Goal: Task Accomplishment & Management: Complete application form

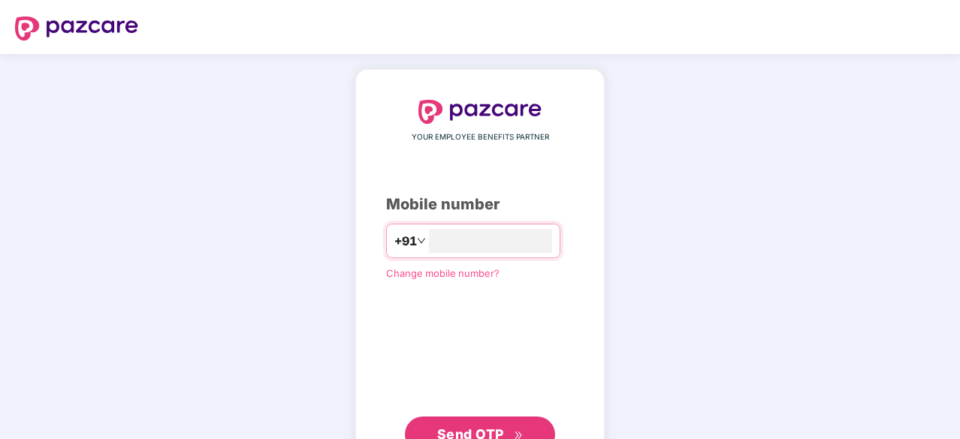
type input "**********"
click at [481, 427] on span "Send OTP" at bounding box center [470, 433] width 67 height 16
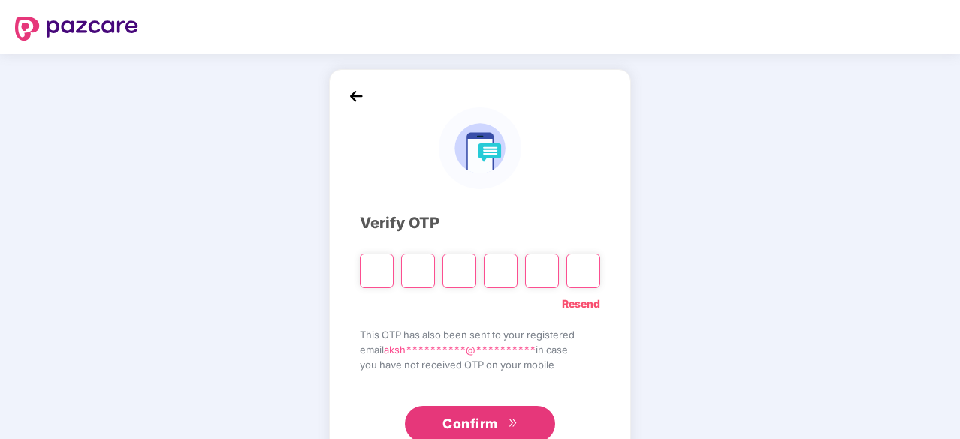
type input "*"
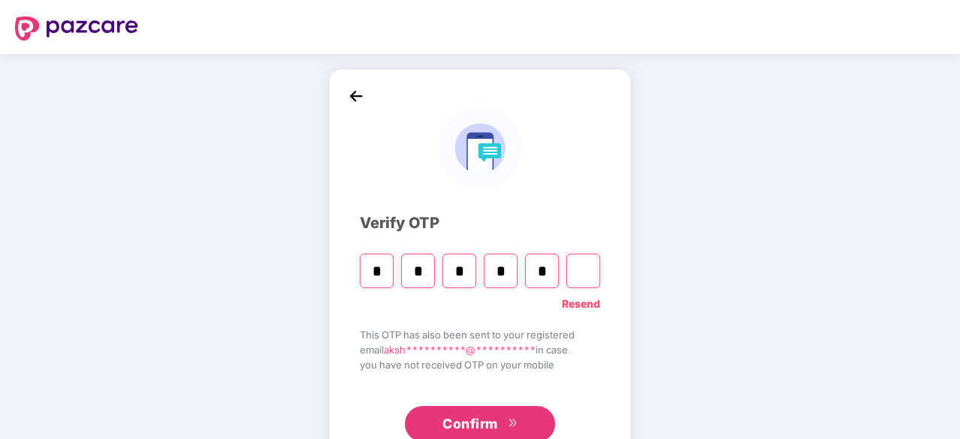
type input "*"
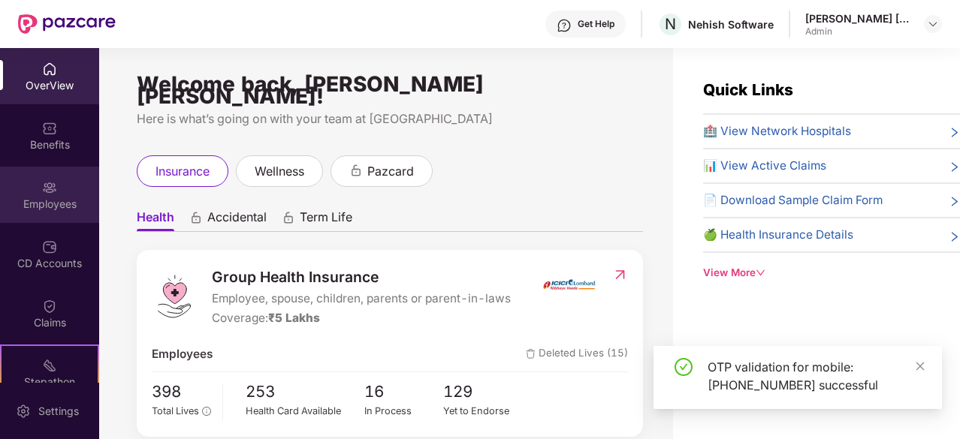
click at [45, 220] on div "Employees" at bounding box center [49, 195] width 99 height 56
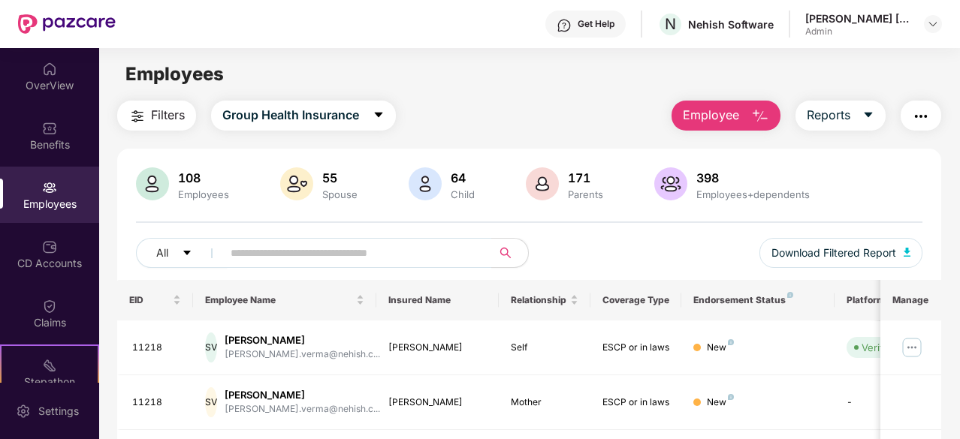
click at [734, 113] on span "Employee" at bounding box center [711, 115] width 56 height 19
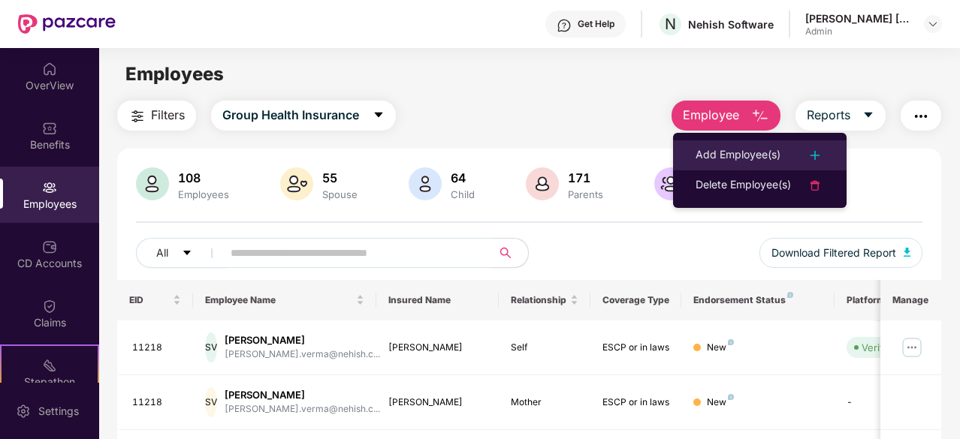
click at [742, 155] on div "Add Employee(s)" at bounding box center [737, 155] width 85 height 18
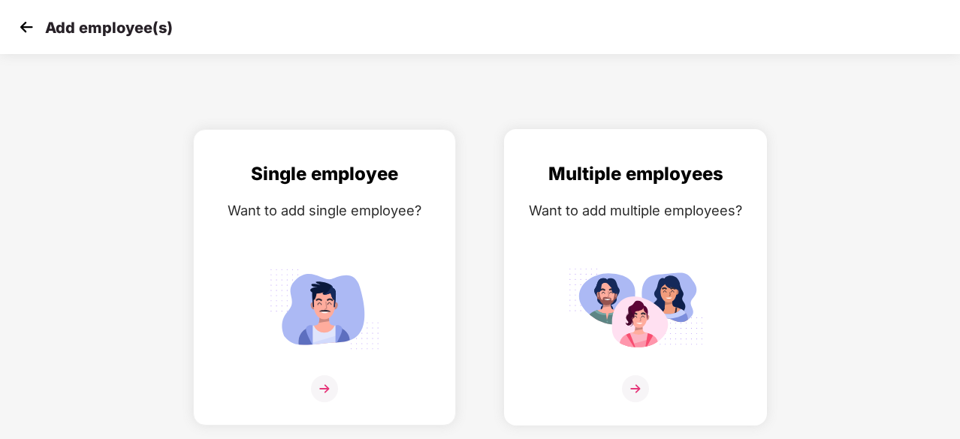
click at [628, 387] on img at bounding box center [635, 388] width 27 height 27
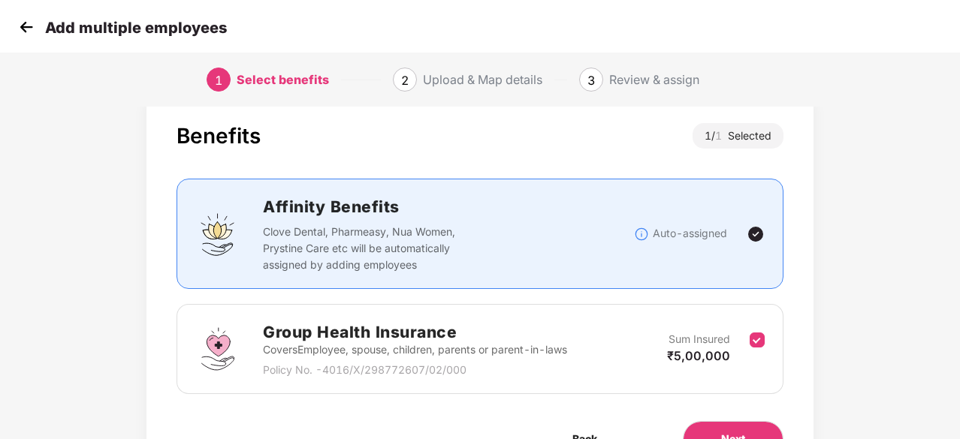
scroll to position [114, 0]
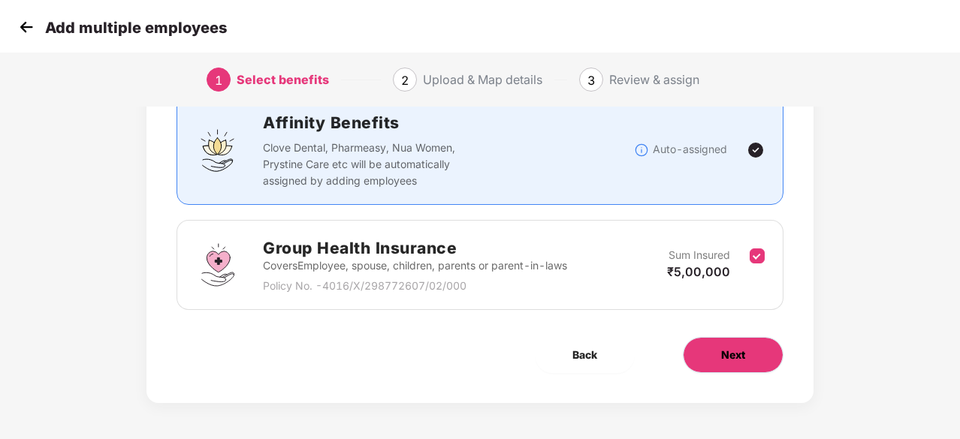
click at [722, 337] on button "Next" at bounding box center [733, 355] width 101 height 36
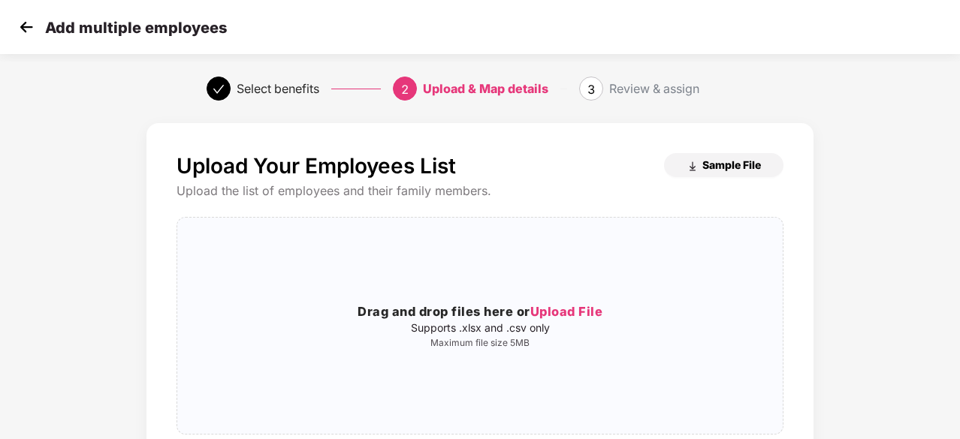
click at [704, 159] on span "Sample File" at bounding box center [731, 165] width 59 height 14
click at [563, 317] on span "Upload File" at bounding box center [566, 311] width 73 height 15
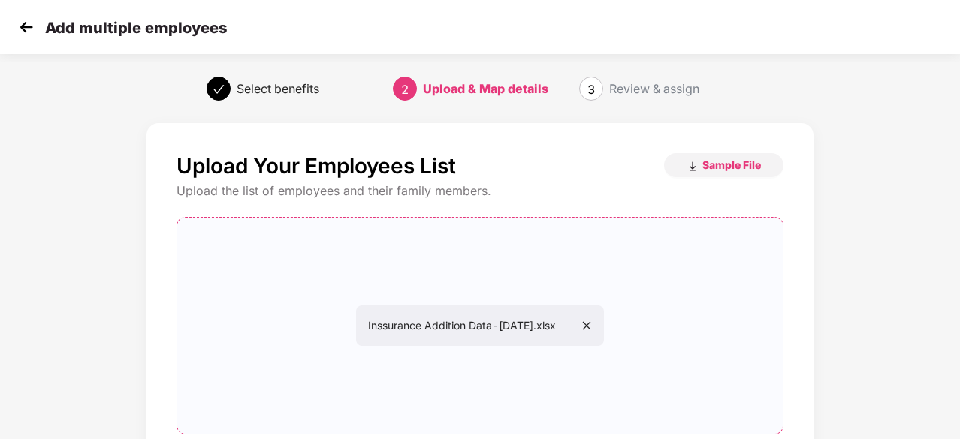
click at [542, 263] on div "Inssurance Addition Data-September 25.xlsx" at bounding box center [479, 326] width 605 height 192
click at [473, 250] on div "Inssurance Addition Data-September 25.xlsx" at bounding box center [479, 326] width 605 height 192
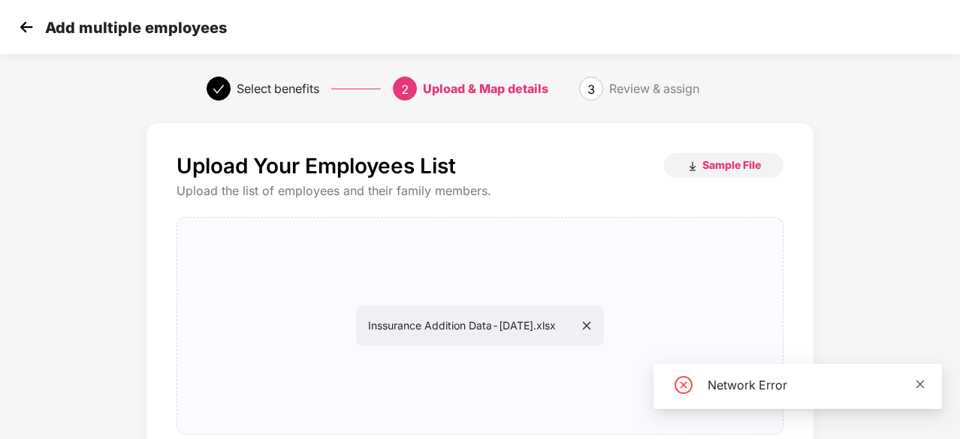
click at [918, 387] on icon "close" at bounding box center [920, 384] width 11 height 11
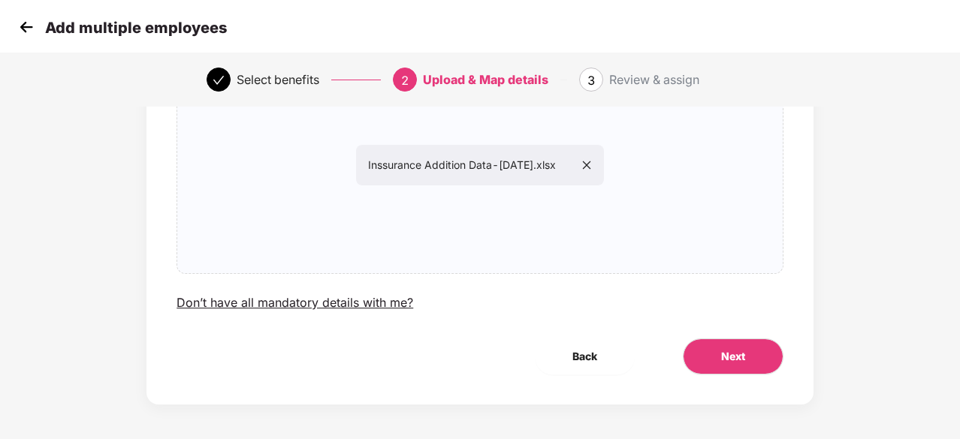
scroll to position [164, 0]
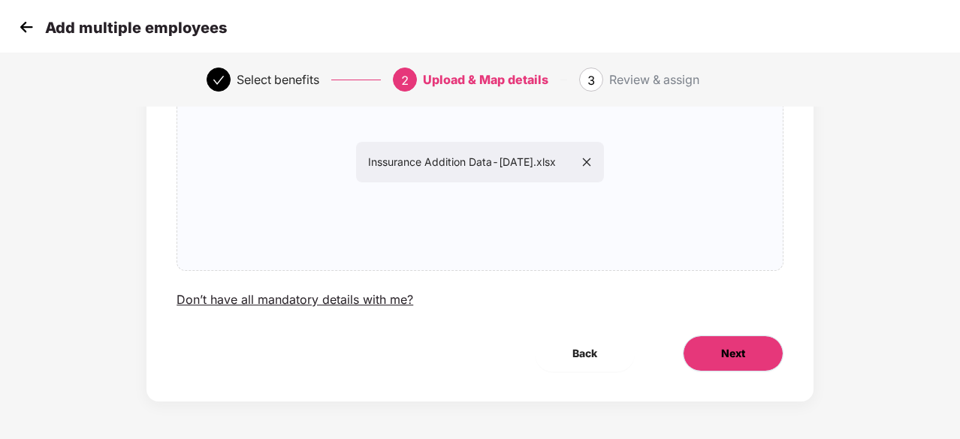
click at [736, 347] on span "Next" at bounding box center [733, 353] width 24 height 17
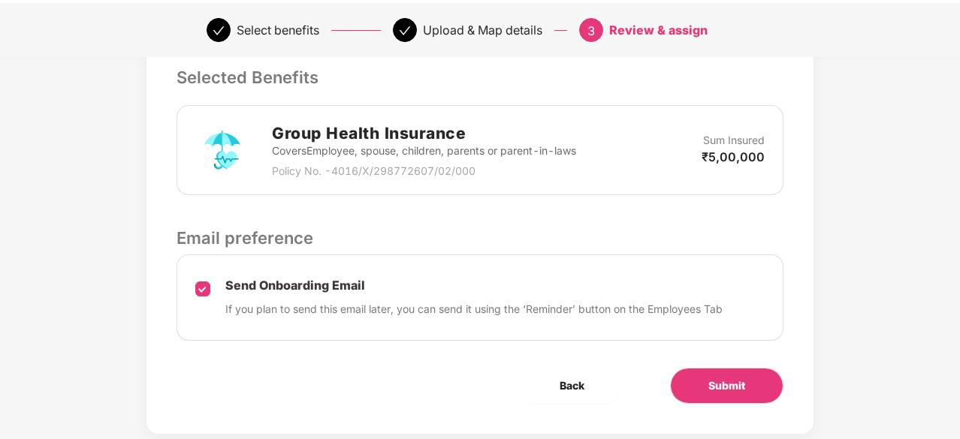
scroll to position [390, 0]
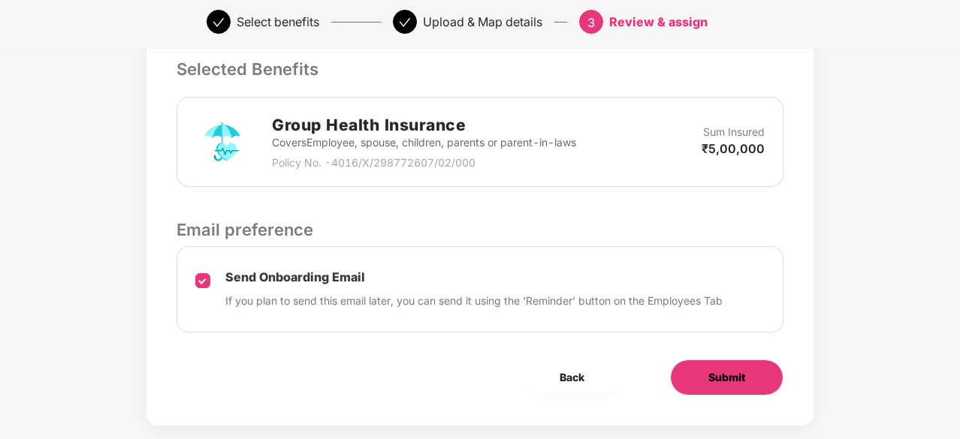
click at [743, 375] on span "Submit" at bounding box center [726, 377] width 37 height 17
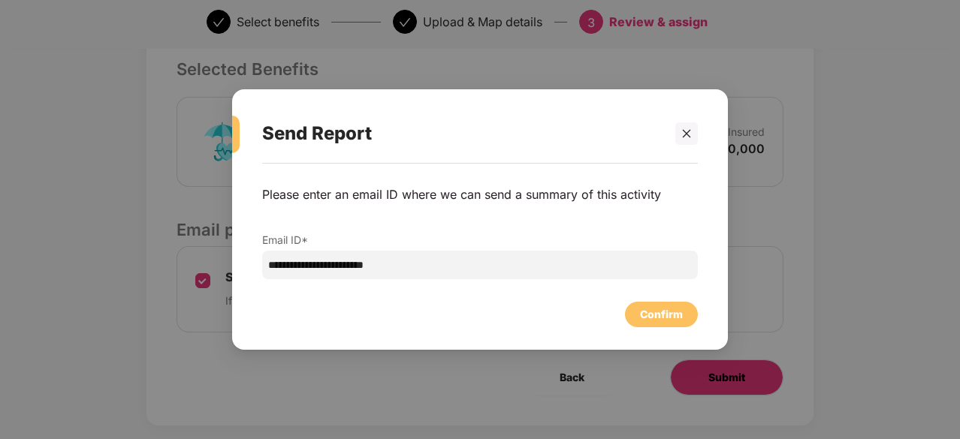
scroll to position [0, 0]
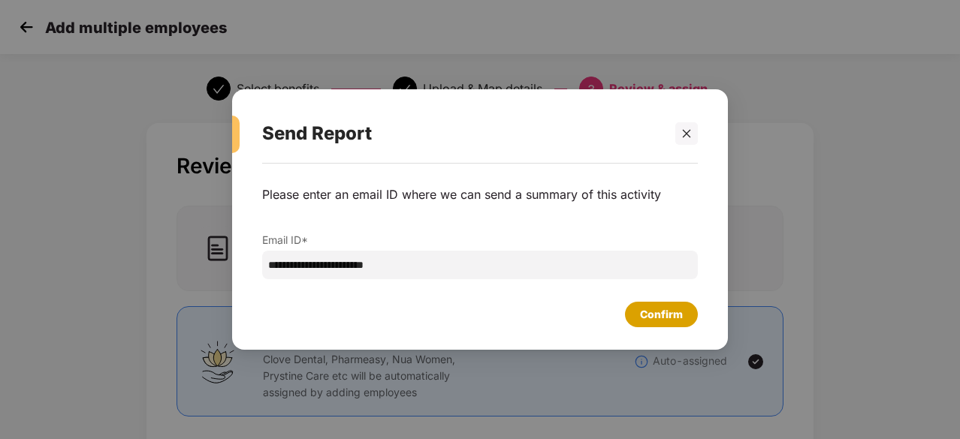
click at [671, 315] on div "Confirm" at bounding box center [661, 314] width 43 height 17
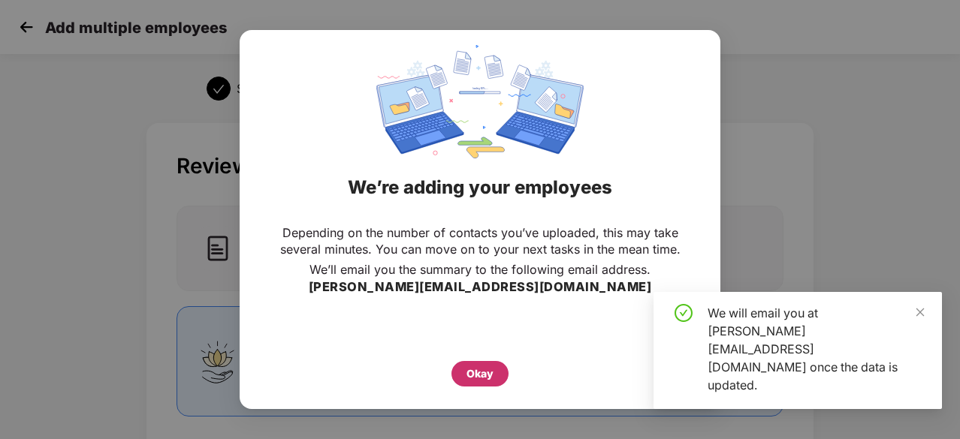
click at [470, 379] on div "Okay" at bounding box center [479, 374] width 27 height 17
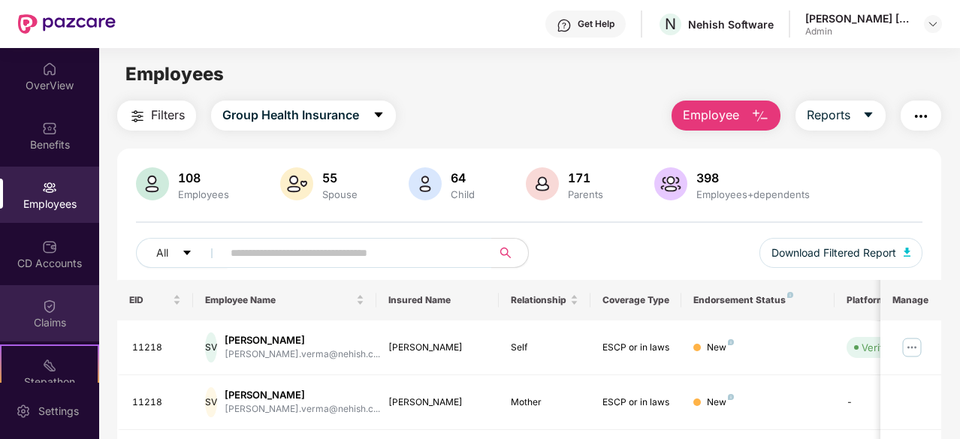
click at [41, 318] on div "Claims" at bounding box center [49, 322] width 99 height 15
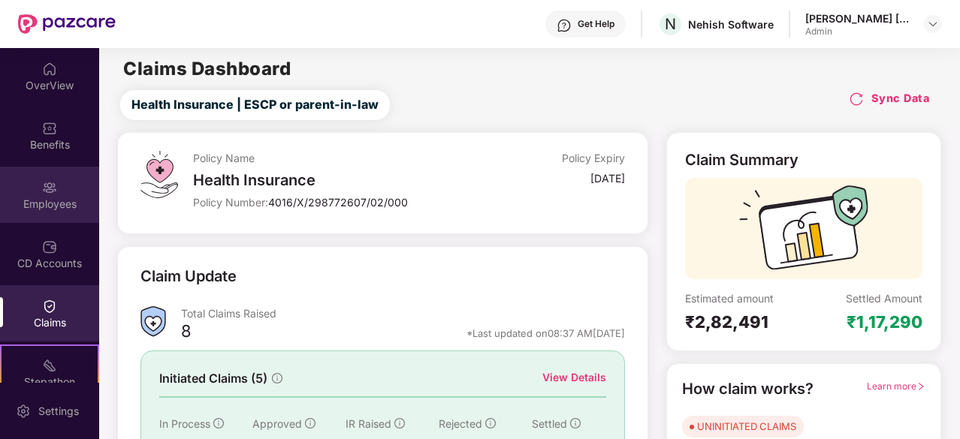
click at [51, 188] on img at bounding box center [49, 187] width 15 height 15
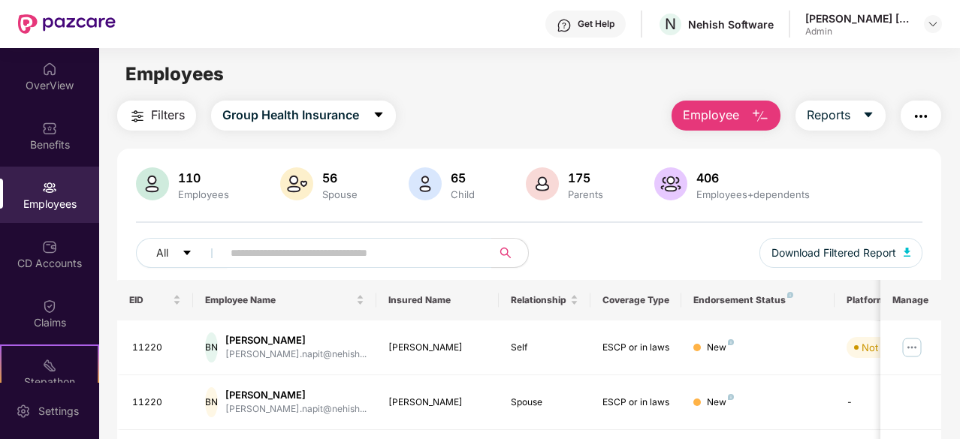
click at [654, 255] on div "All Download Filtered Report" at bounding box center [529, 259] width 786 height 42
click at [793, 357] on td "New" at bounding box center [757, 348] width 152 height 55
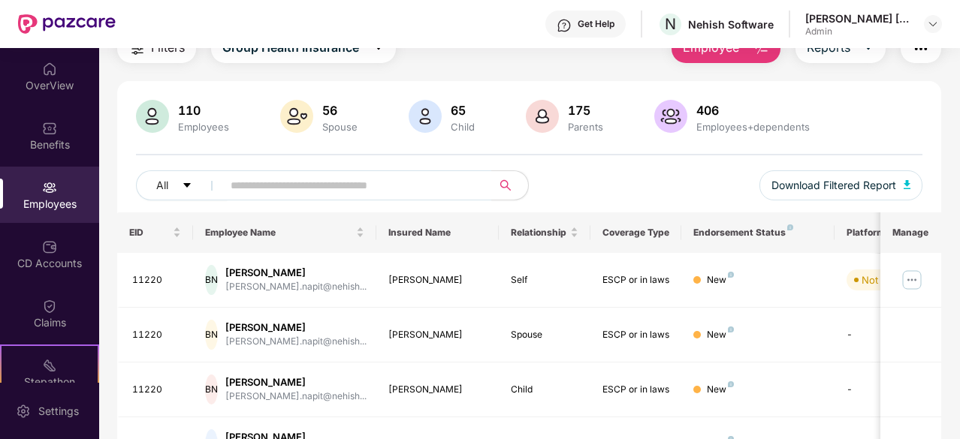
click at [613, 179] on div "All Download Filtered Report" at bounding box center [529, 191] width 786 height 42
